Goal: Task Accomplishment & Management: Complete application form

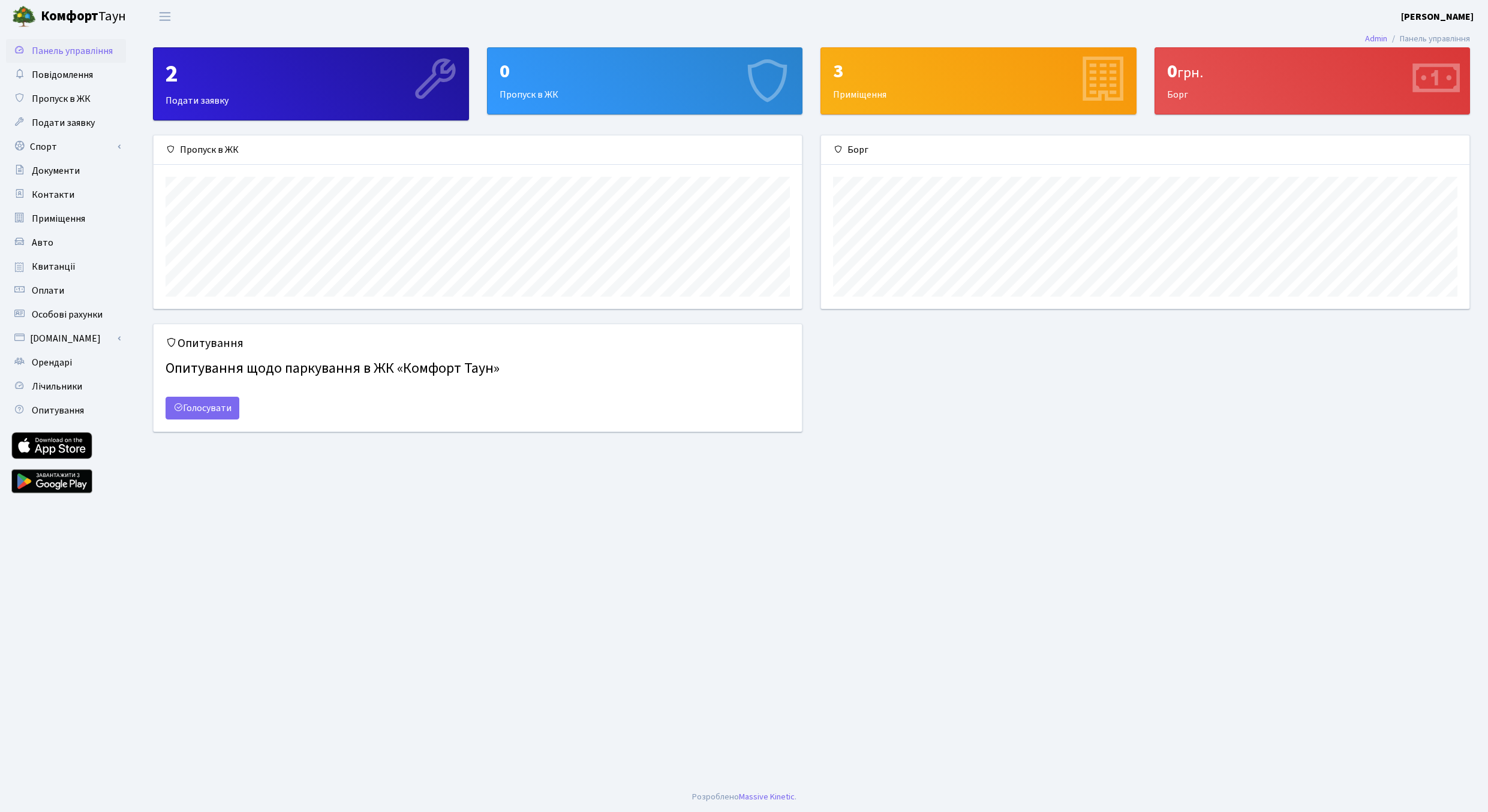
scroll to position [173, 649]
click at [567, 86] on div "0 Пропуск в ЖК" at bounding box center [645, 81] width 315 height 66
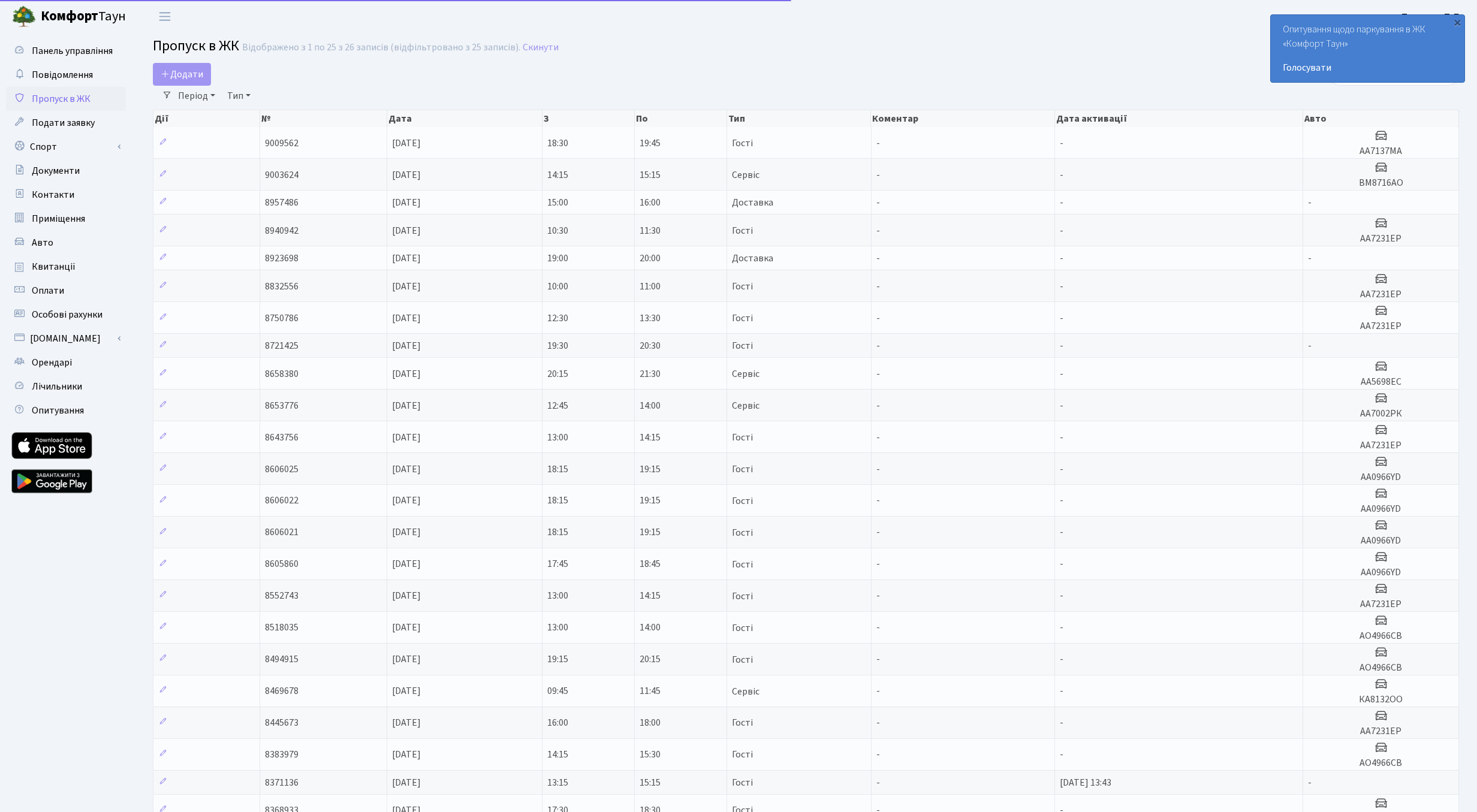
select select "25"
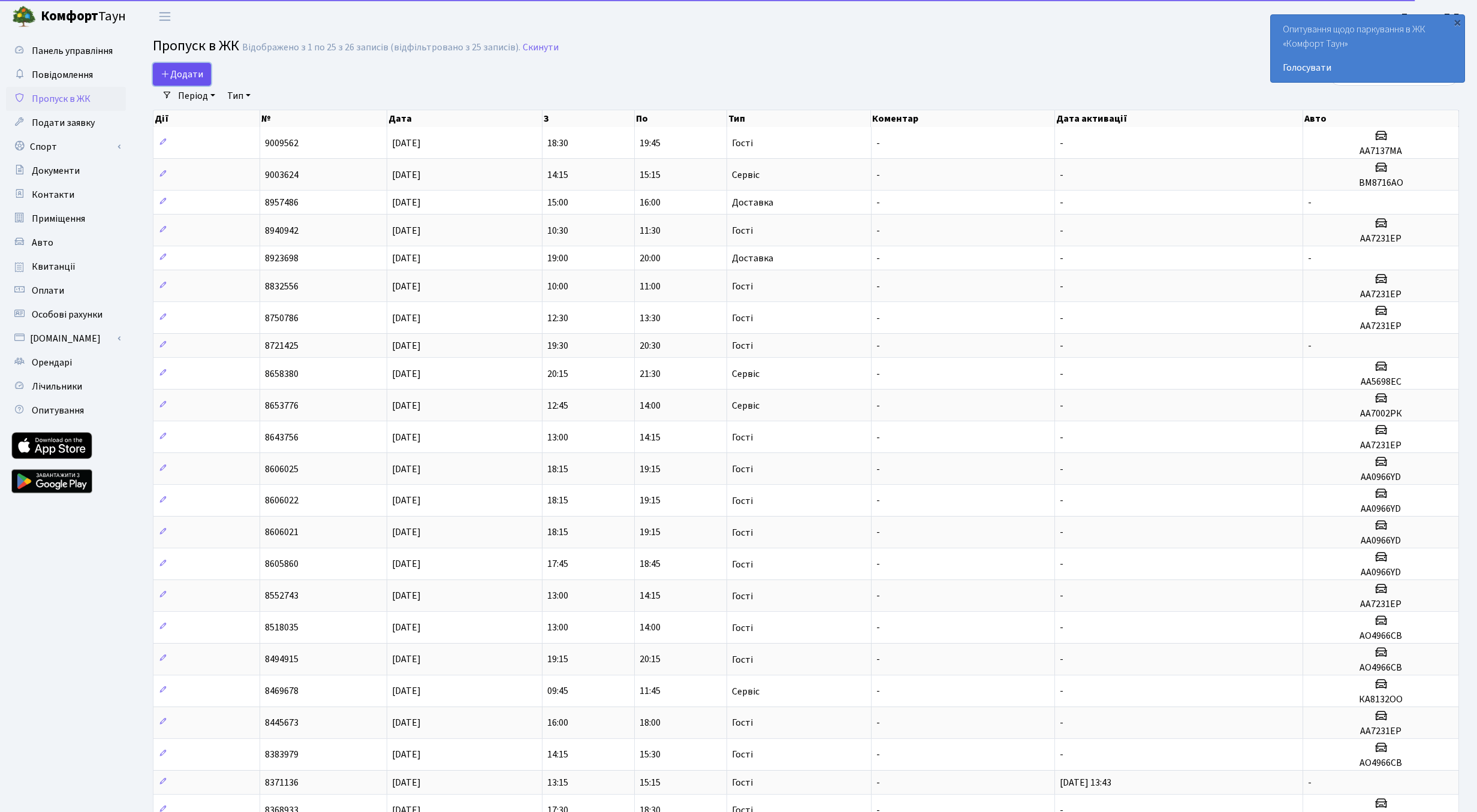
click at [182, 76] on span "Додати" at bounding box center [182, 74] width 42 height 13
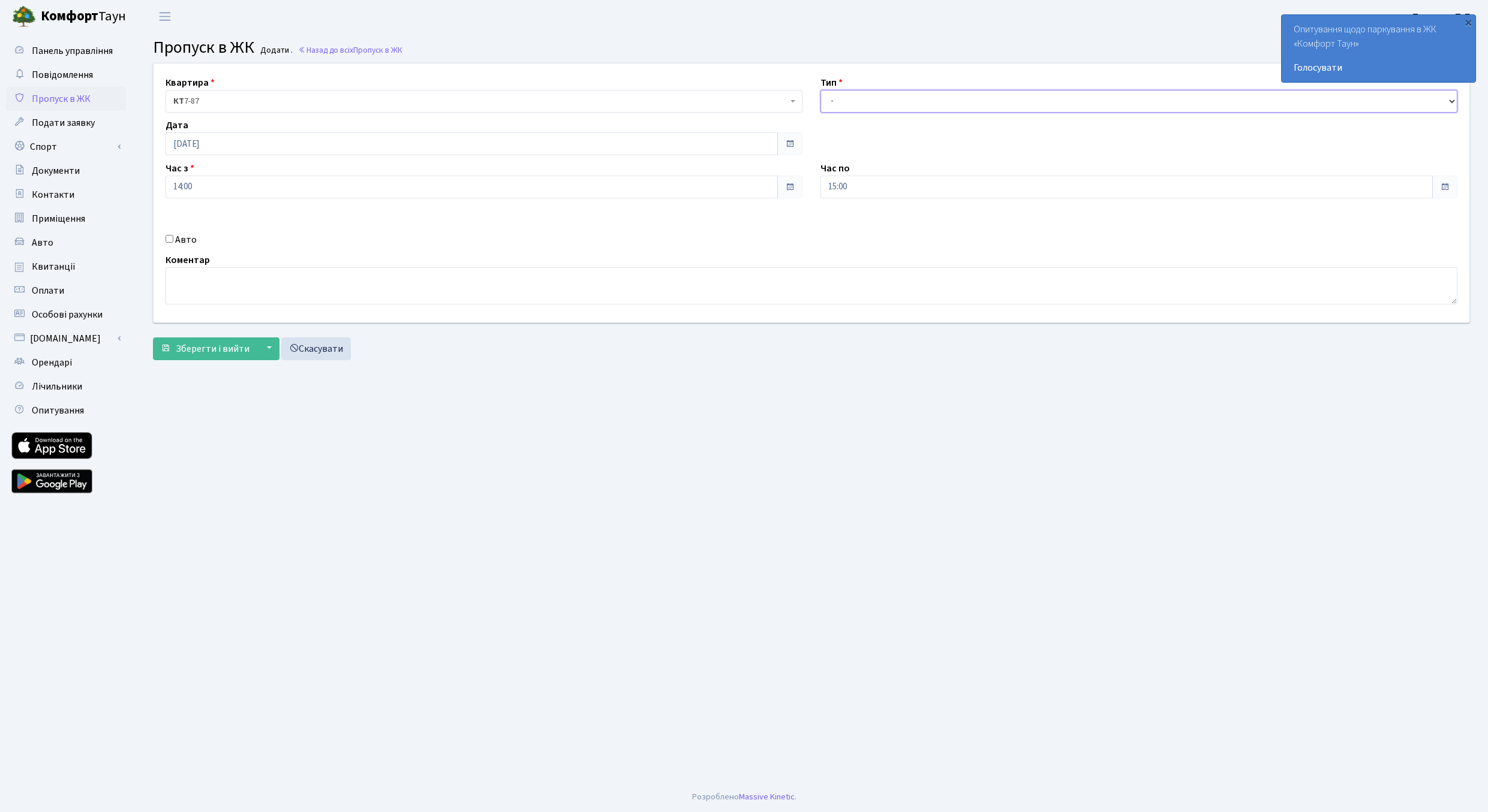
click at [821, 90] on select "- Доставка Таксі Гості Сервіс" at bounding box center [1139, 101] width 637 height 22
select select "3"
click option "Гості" at bounding box center [0, 0] width 0 height 0
click at [172, 240] on input "Авто" at bounding box center [170, 239] width 8 height 8
checkbox input "true"
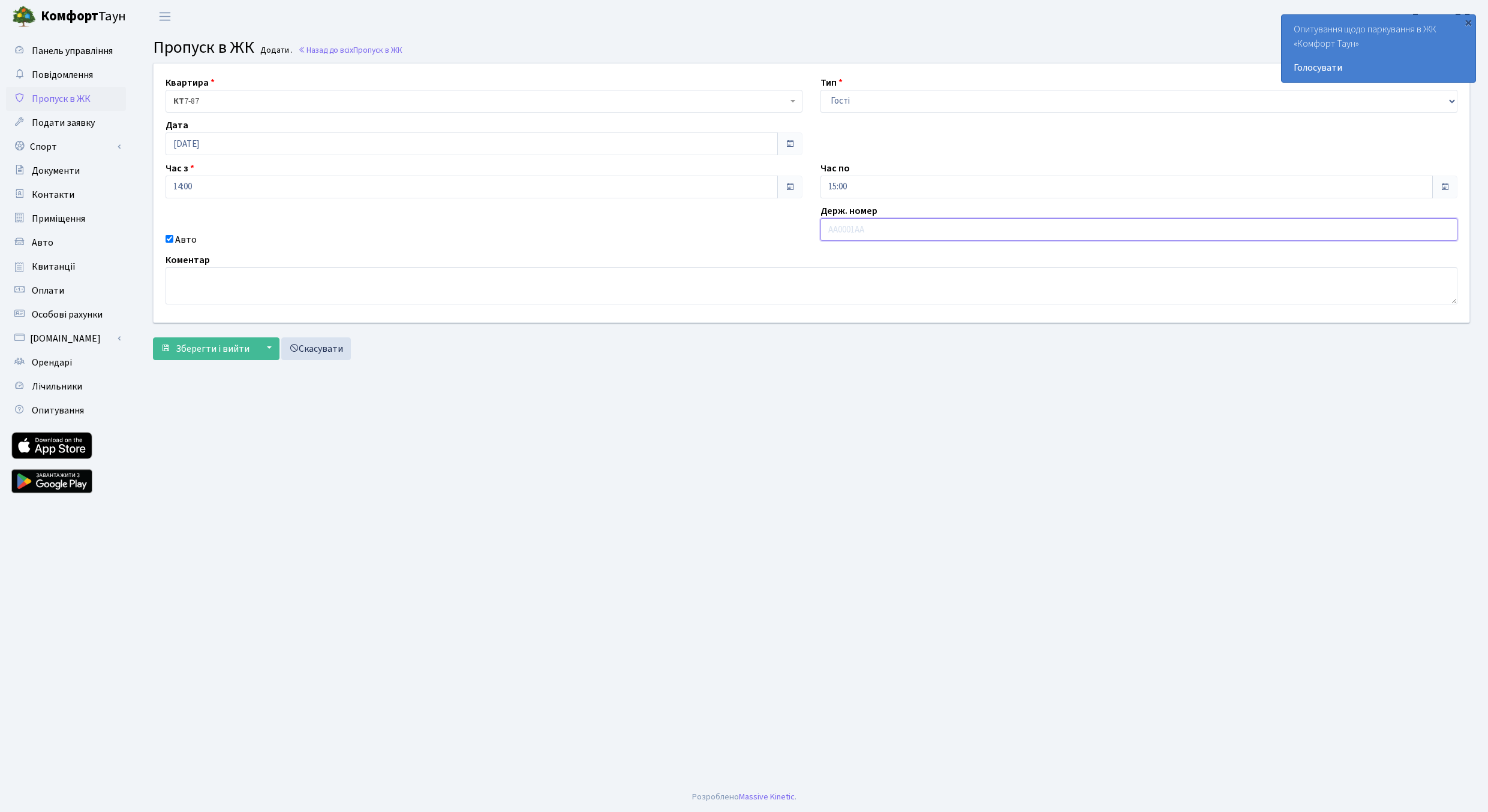
click at [846, 232] on input "text" at bounding box center [1139, 229] width 637 height 22
type input "AA0966YD"
click at [198, 351] on span "Зберегти і вийти" at bounding box center [212, 349] width 74 height 13
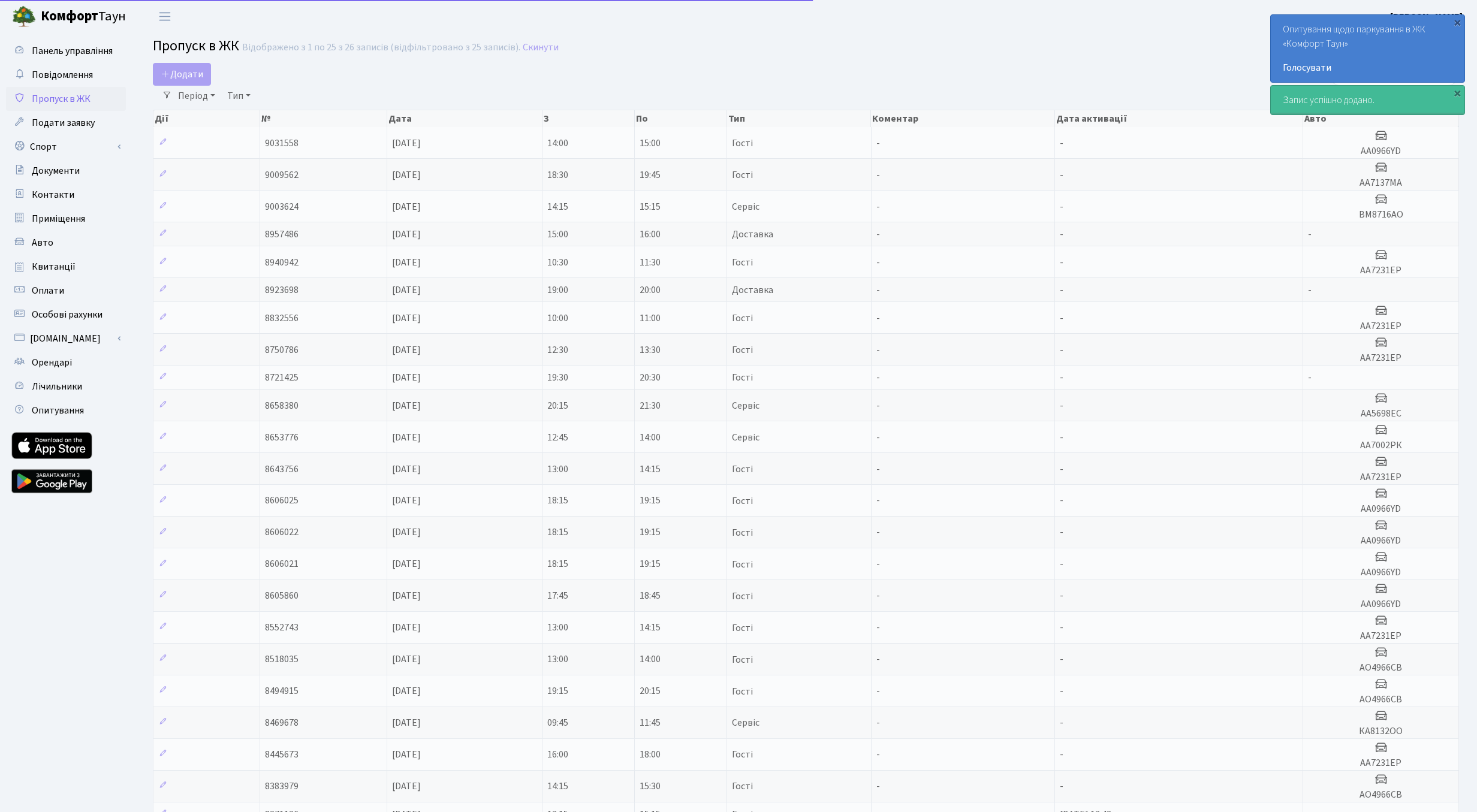
select select "25"
